Goal: Transaction & Acquisition: Register for event/course

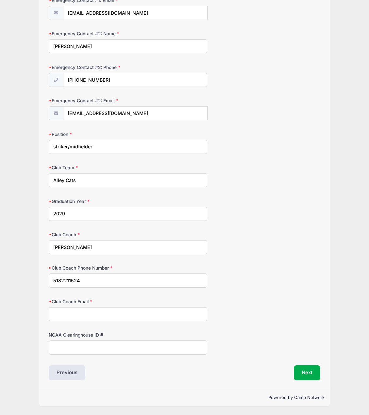
click at [69, 183] on input "Alley Cats" at bounding box center [128, 180] width 158 height 14
type input "Alleycats"
click at [111, 312] on input "Club Coach Email" at bounding box center [128, 314] width 158 height 14
type input "[EMAIL_ADDRESS][DOMAIN_NAME]"
click at [300, 371] on button "Next" at bounding box center [307, 372] width 26 height 15
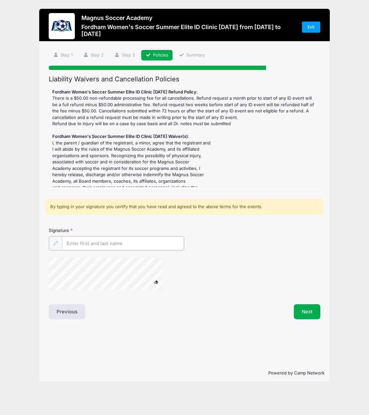
click at [74, 242] on input "Signature" at bounding box center [123, 243] width 122 height 14
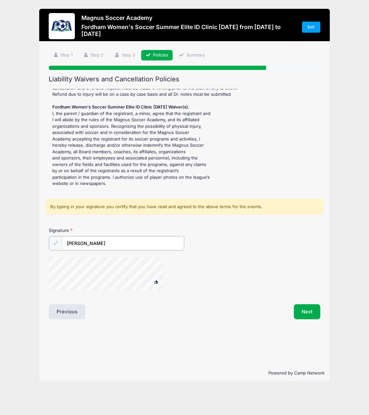
scroll to position [163, 0]
type input "[PERSON_NAME]"
click at [308, 304] on button "Next" at bounding box center [307, 311] width 26 height 15
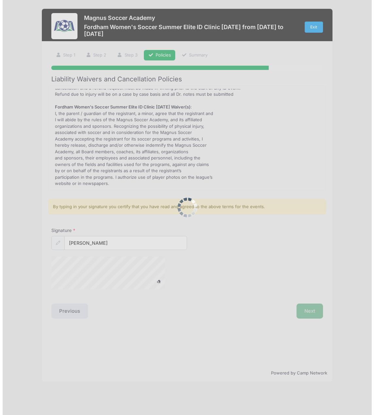
scroll to position [0, 0]
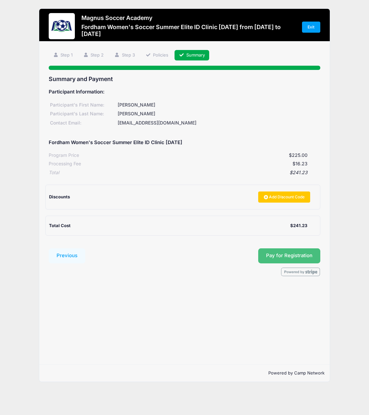
click at [269, 258] on button "Pay for Registration" at bounding box center [289, 255] width 62 height 15
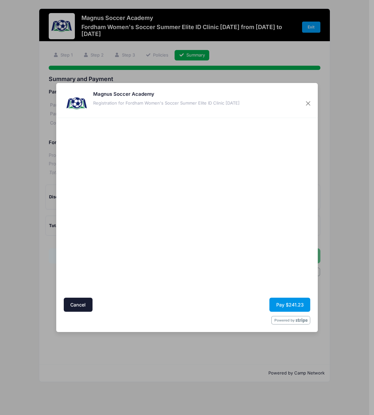
click at [291, 305] on button "Pay $241.23" at bounding box center [289, 305] width 41 height 14
